Goal: Check status: Check status

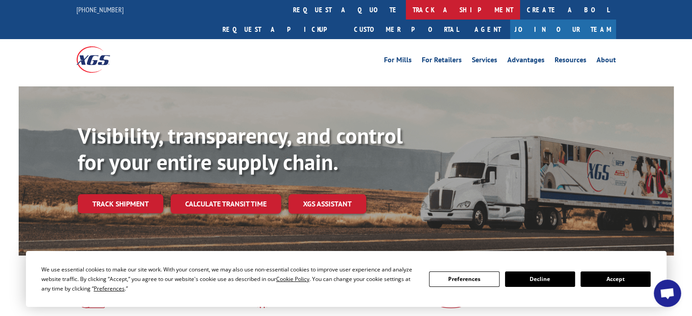
click at [406, 5] on link "track a shipment" at bounding box center [463, 10] width 114 height 20
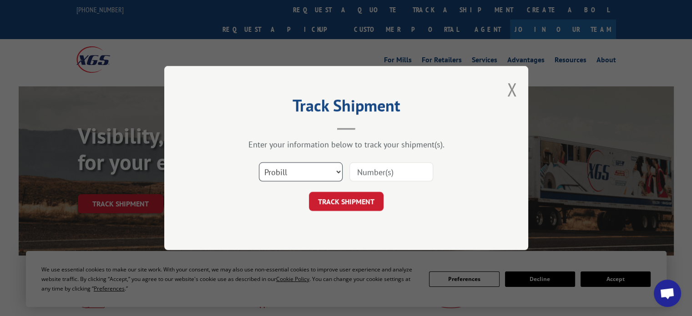
click at [293, 172] on select "Select category... Probill BOL PO" at bounding box center [301, 171] width 84 height 19
click at [259, 162] on select "Select category... Probill BOL PO" at bounding box center [301, 171] width 84 height 19
click at [338, 171] on select "Select category... Probill BOL PO" at bounding box center [301, 171] width 84 height 19
click at [259, 162] on select "Select category... Probill BOL PO" at bounding box center [301, 171] width 84 height 19
click at [404, 173] on input at bounding box center [391, 171] width 84 height 19
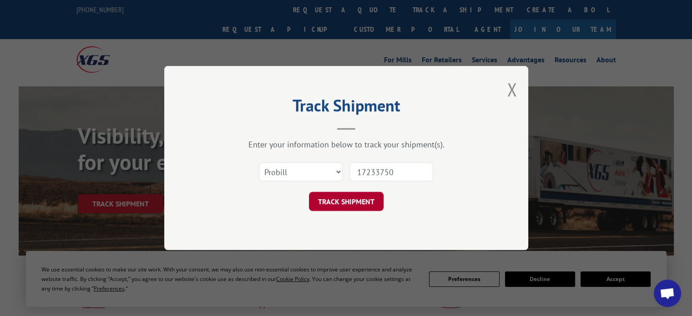
type input "17233750"
click at [357, 203] on button "TRACK SHIPMENT" at bounding box center [346, 201] width 75 height 19
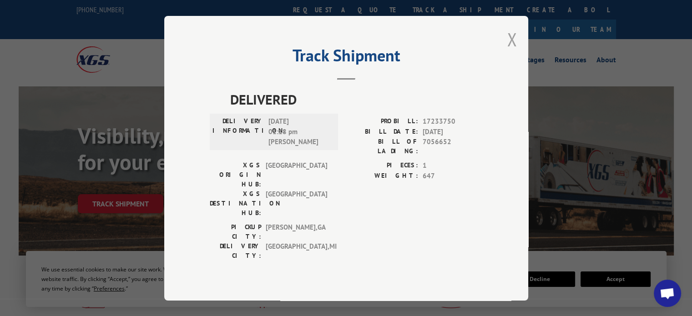
click at [512, 51] on button "Close modal" at bounding box center [512, 39] width 10 height 24
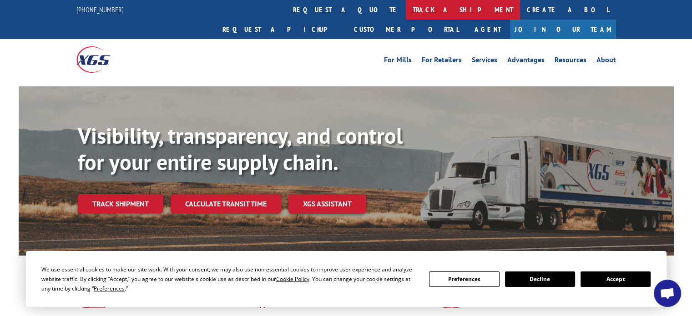
click at [406, 10] on link "track a shipment" at bounding box center [463, 10] width 114 height 20
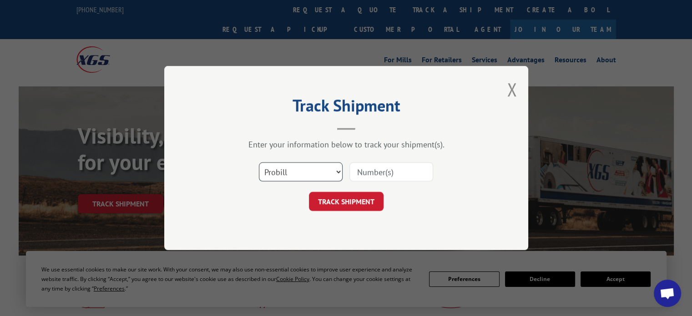
click at [337, 171] on select "Select category... Probill BOL PO" at bounding box center [301, 171] width 84 height 19
select select "bol"
click at [259, 162] on select "Select category... Probill BOL PO" at bounding box center [301, 171] width 84 height 19
click at [395, 172] on input at bounding box center [391, 171] width 84 height 19
type input "7056652"
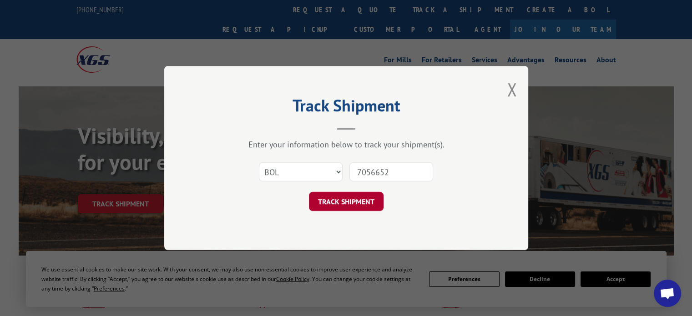
click at [365, 199] on button "TRACK SHIPMENT" at bounding box center [346, 201] width 75 height 19
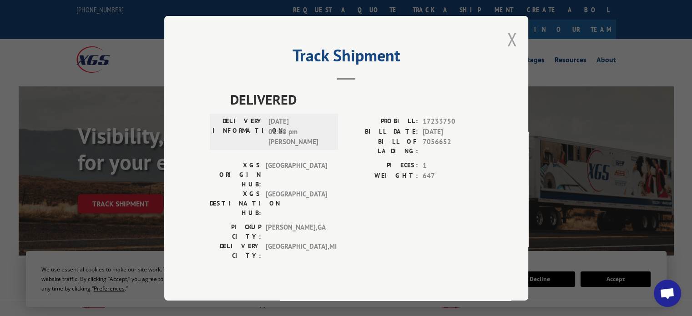
click at [514, 51] on button "Close modal" at bounding box center [512, 39] width 10 height 24
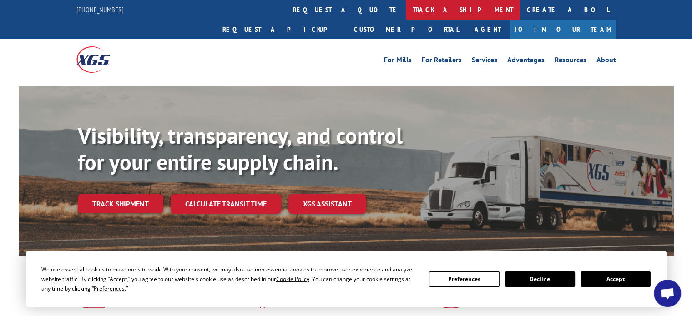
click at [406, 6] on link "track a shipment" at bounding box center [463, 10] width 114 height 20
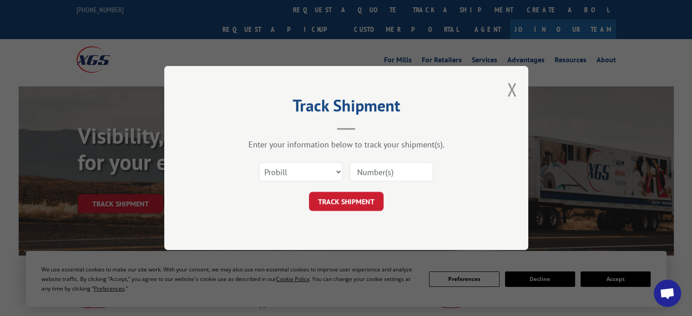
click at [379, 174] on input at bounding box center [391, 171] width 84 height 19
type input "17481414"
click at [349, 205] on button "TRACK SHIPMENT" at bounding box center [346, 201] width 75 height 19
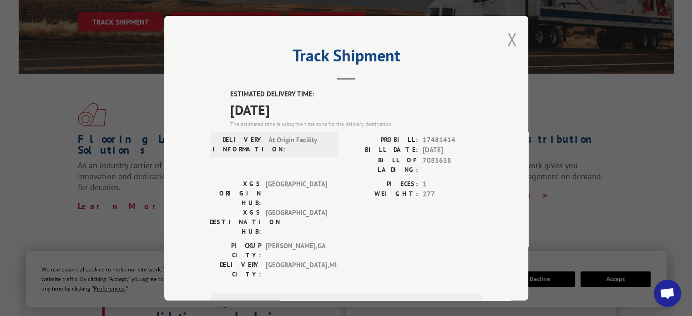
click at [507, 44] on button "Close modal" at bounding box center [512, 39] width 10 height 24
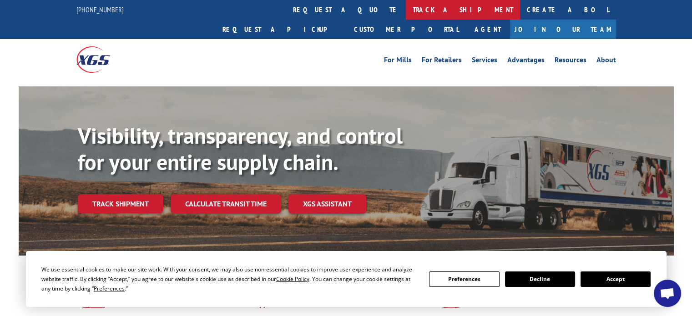
click at [406, 10] on link "track a shipment" at bounding box center [463, 10] width 114 height 20
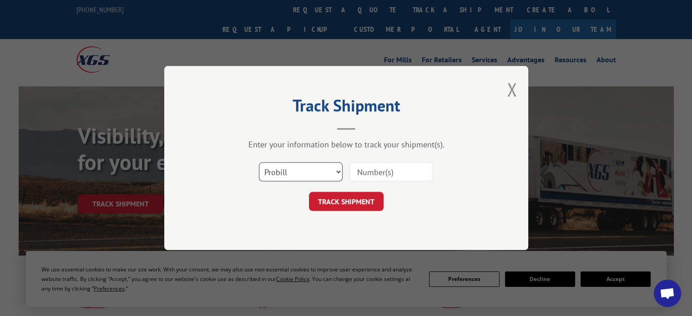
click at [339, 169] on select "Select category... Probill BOL PO" at bounding box center [301, 171] width 84 height 19
select select "bol"
click at [259, 162] on select "Select category... Probill BOL PO" at bounding box center [301, 171] width 84 height 19
click at [391, 166] on input at bounding box center [391, 171] width 84 height 19
click at [507, 89] on button "Close modal" at bounding box center [512, 89] width 10 height 24
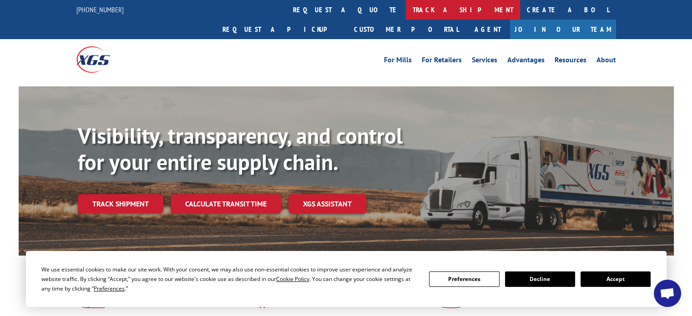
click at [406, 10] on link "track a shipment" at bounding box center [463, 10] width 114 height 20
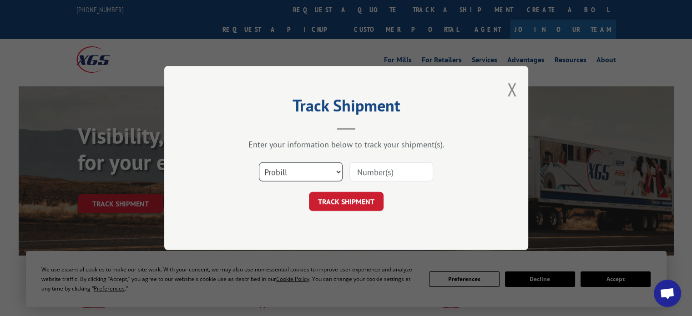
click at [337, 172] on select "Select category... Probill BOL PO" at bounding box center [301, 171] width 84 height 19
select select "bol"
click at [259, 162] on select "Select category... Probill BOL PO" at bounding box center [301, 171] width 84 height 19
click at [392, 158] on div "Select category... Probill BOL PO" at bounding box center [346, 172] width 273 height 30
click at [373, 171] on input at bounding box center [391, 171] width 84 height 19
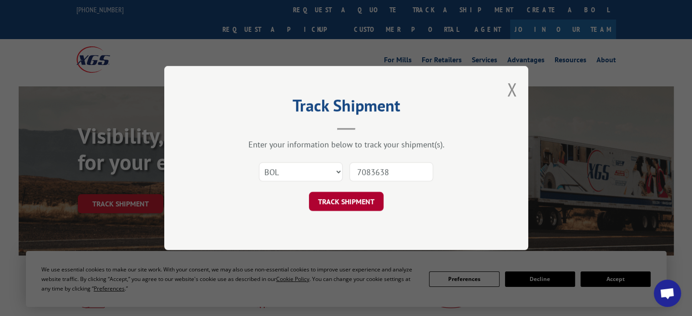
type input "7083638"
click at [344, 196] on button "TRACK SHIPMENT" at bounding box center [346, 201] width 75 height 19
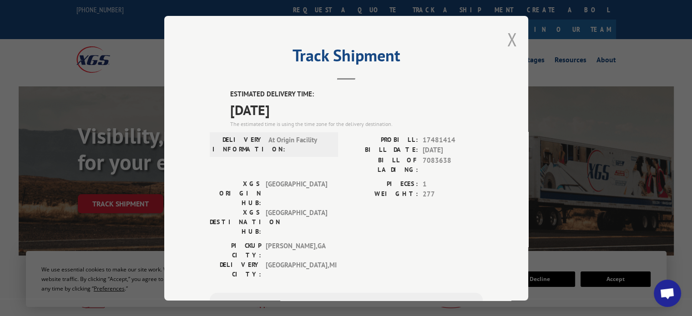
click at [507, 41] on button "Close modal" at bounding box center [512, 39] width 10 height 24
